Goal: Check status: Check status

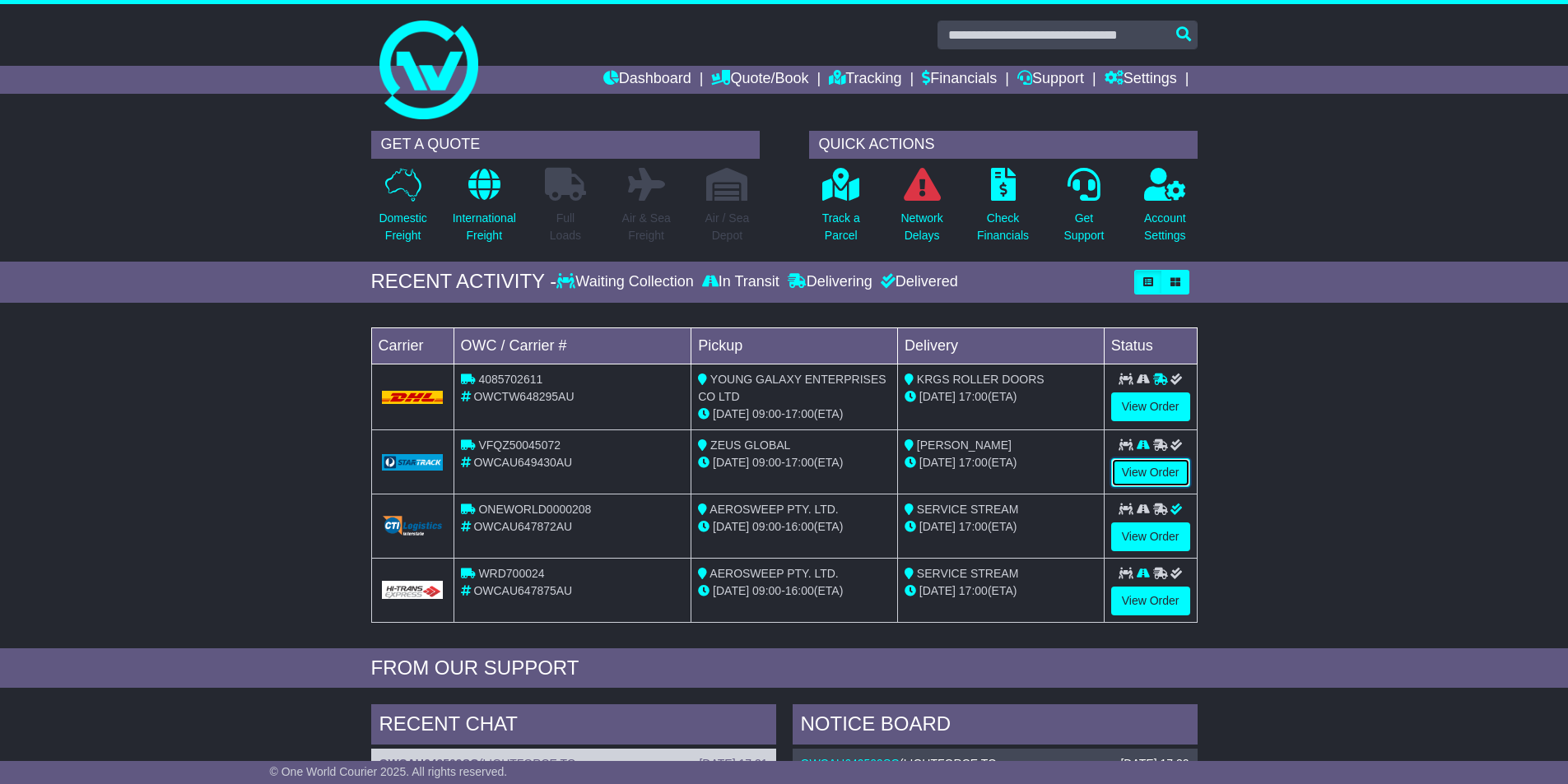
drag, startPoint x: 1142, startPoint y: 469, endPoint x: 1121, endPoint y: 488, distance: 28.3
click at [1142, 470] on link "View Order" at bounding box center [1150, 472] width 79 height 29
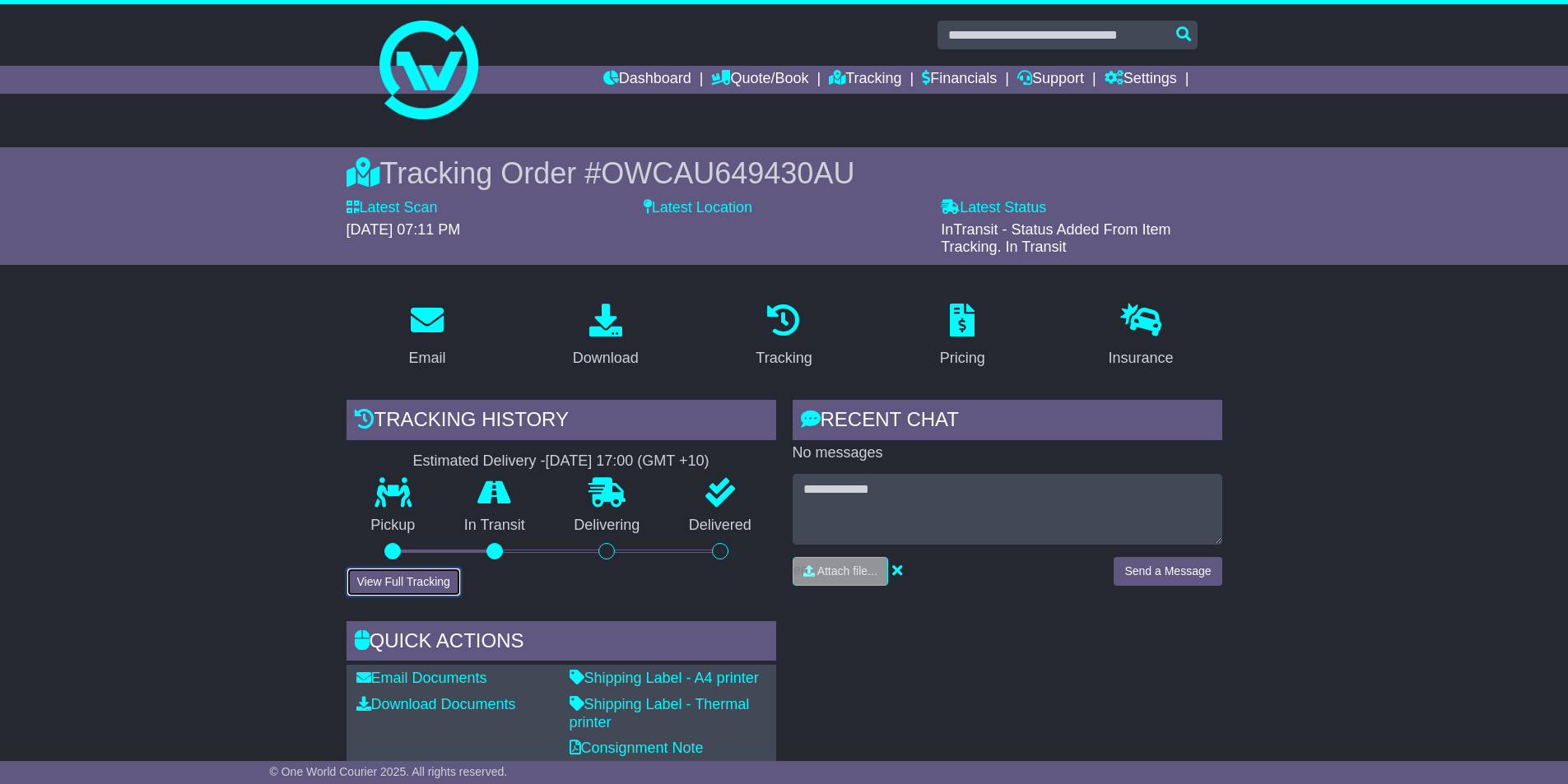
click at [429, 578] on button "View Full Tracking" at bounding box center [404, 582] width 114 height 29
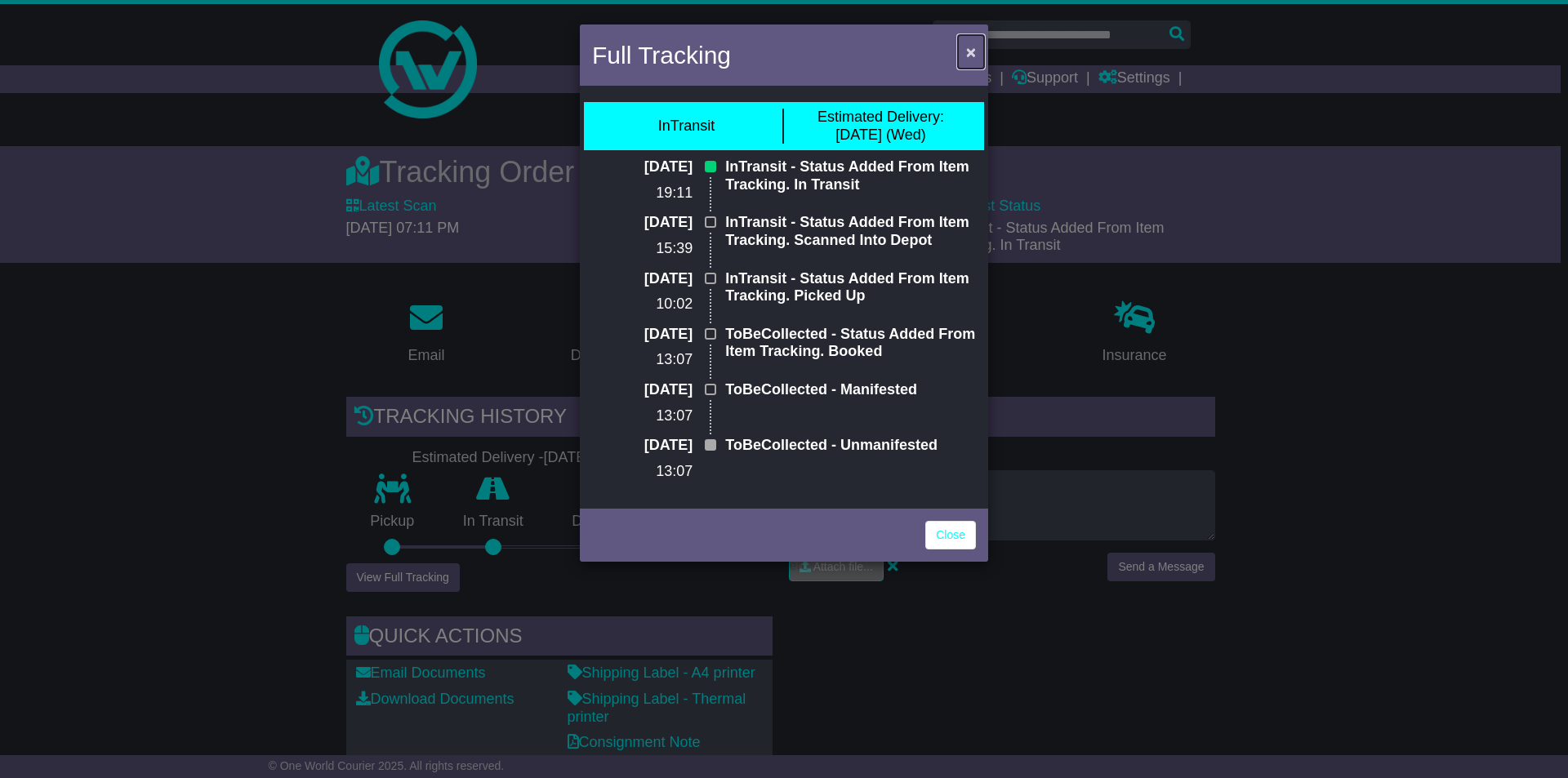
click at [971, 47] on span "×" at bounding box center [971, 52] width 9 height 19
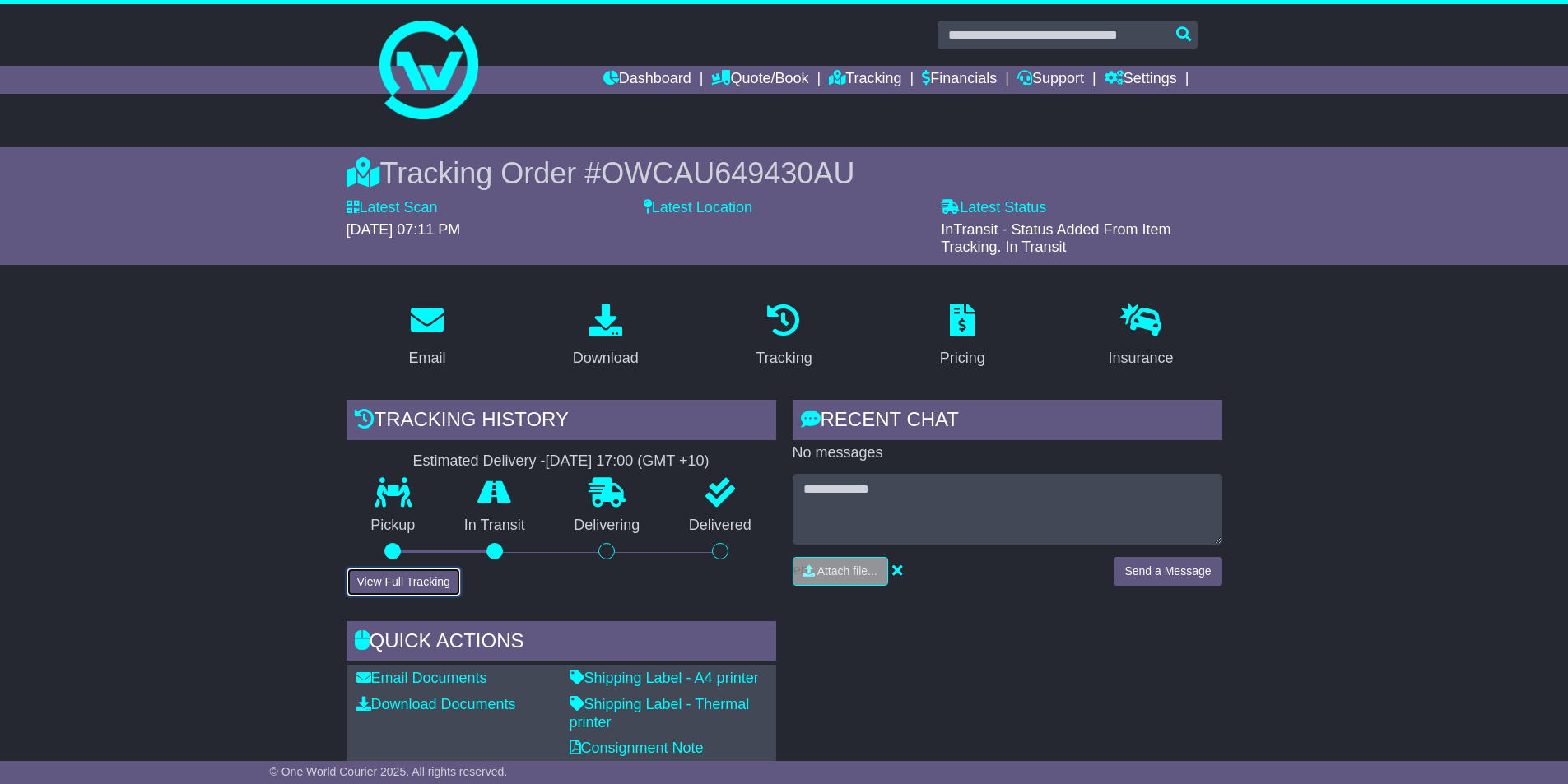
scroll to position [82, 0]
